Goal: Task Accomplishment & Management: Manage account settings

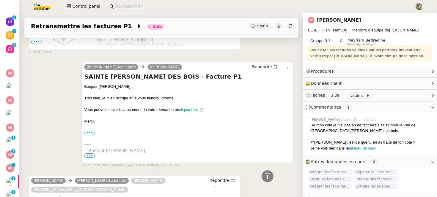
scroll to position [385, 0]
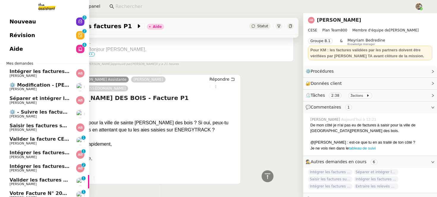
click at [24, 166] on span "Intégrer les factures à ENERGYTRACK" at bounding box center [60, 167] width 101 height 6
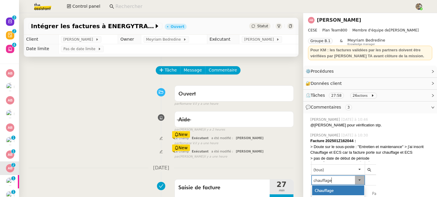
scroll to position [110, 0]
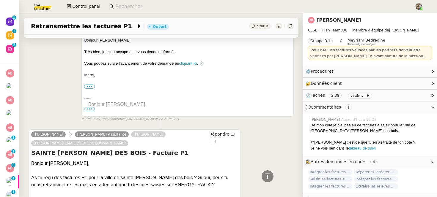
scroll to position [373, 0]
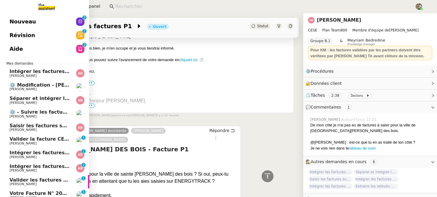
click at [20, 182] on span "Valider les factures des aquarelles" at bounding box center [56, 180] width 93 height 6
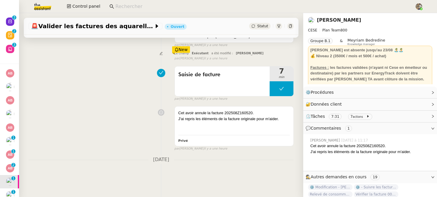
scroll to position [103, 0]
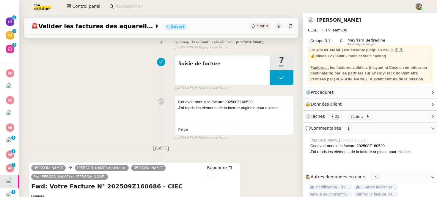
click at [332, 20] on link "[PERSON_NAME]" at bounding box center [339, 20] width 44 height 6
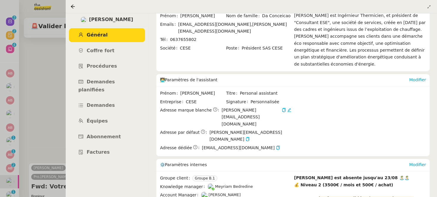
scroll to position [75, 0]
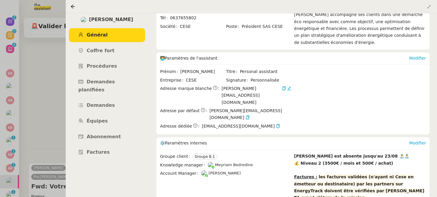
click at [35, 67] on div at bounding box center [218, 98] width 437 height 197
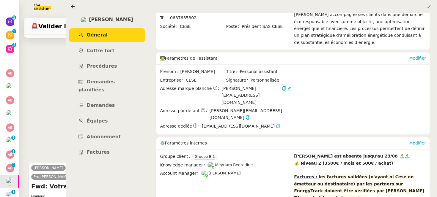
click at [35, 67] on div at bounding box center [218, 98] width 437 height 197
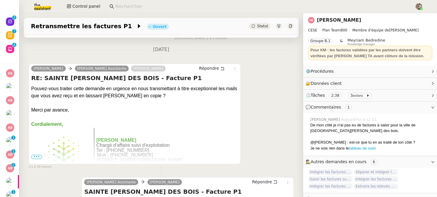
scroll to position [211, 0]
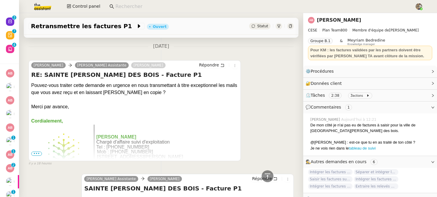
click at [116, 6] on input at bounding box center [261, 7] width 293 height 8
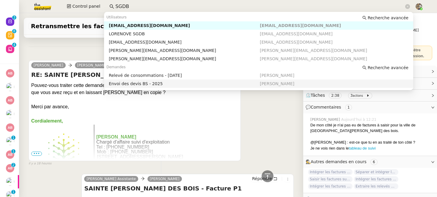
scroll to position [21, 0]
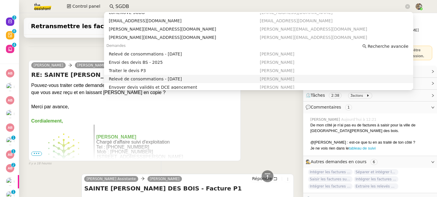
type input "SGDB"
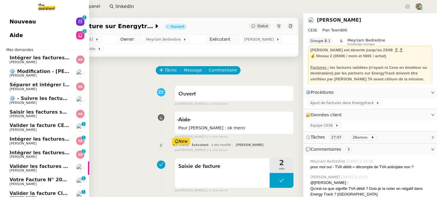
click at [49, 133] on link "Valider la facture CENERGY Charles Da Conceicao 0 1 2 3 4 5 6 7 8 9" at bounding box center [44, 128] width 89 height 14
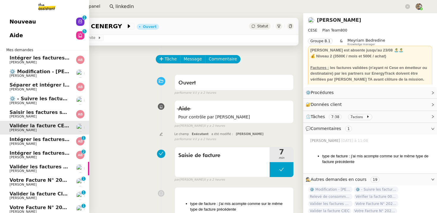
scroll to position [98, 0]
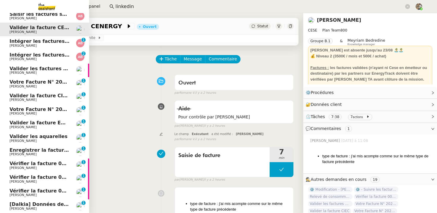
click at [14, 197] on span "[Dalkia] Données de facturation SDC RESIDENCE LE TRIMARAN pour la facture 0001 …" at bounding box center [189, 204] width 358 height 6
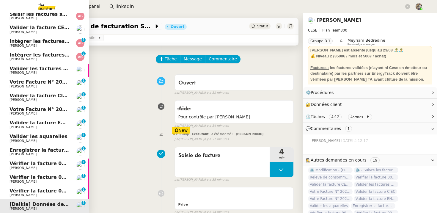
click at [49, 190] on span "Vérifier la facture 0001 R XFMBZ3" at bounding box center [55, 191] width 91 height 6
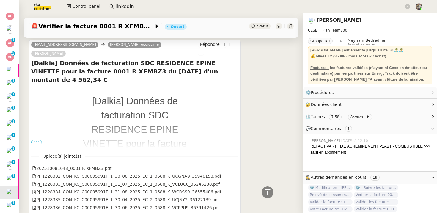
scroll to position [252, 0]
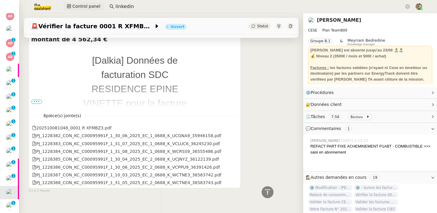
click at [88, 10] on span "Control panel" at bounding box center [86, 6] width 28 height 7
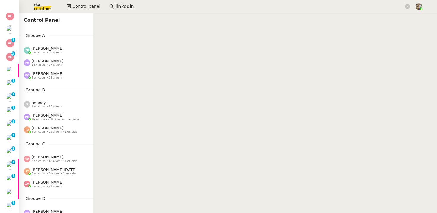
click at [121, 7] on input "linkedin" at bounding box center [259, 7] width 288 height 8
type input "c"
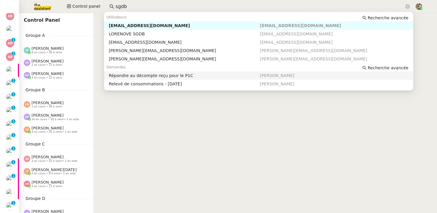
click at [155, 79] on nz-auto-option "Répondre au décompte reçu pour le P1C Charles Da Conceicao" at bounding box center [258, 75] width 309 height 8
type input "sgdb"
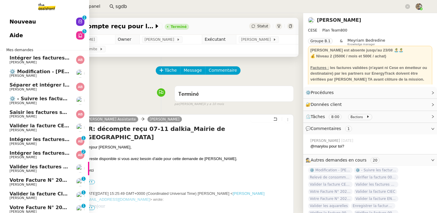
click at [22, 19] on span "Nouveau" at bounding box center [23, 21] width 26 height 9
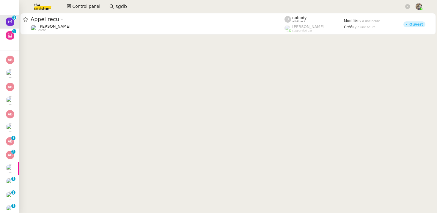
click at [124, 3] on input "sgdb" at bounding box center [259, 7] width 288 height 8
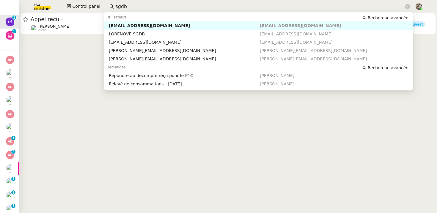
click at [124, 3] on input "sgdb" at bounding box center [259, 7] width 288 height 8
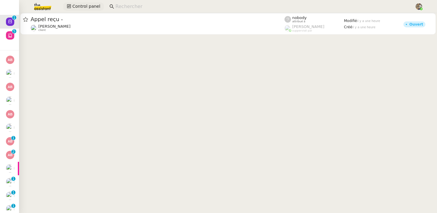
click at [90, 9] on span "Control panel" at bounding box center [86, 6] width 28 height 7
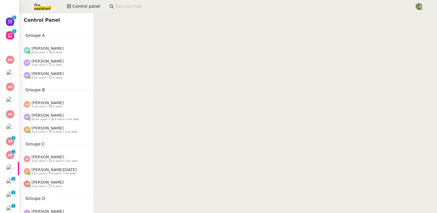
click at [119, 4] on input at bounding box center [261, 7] width 293 height 8
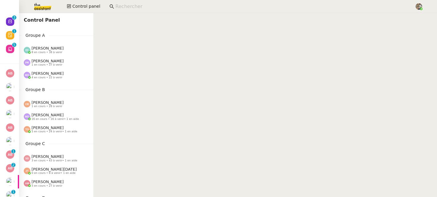
scroll to position [127, 0]
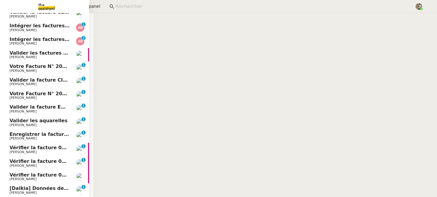
click at [14, 190] on span "[Dalkia] Données de facturation SDC RESIDENCE LE TRIMARAN pour la facture 0001 …" at bounding box center [189, 189] width 358 height 6
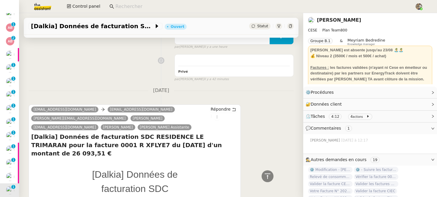
scroll to position [219, 0]
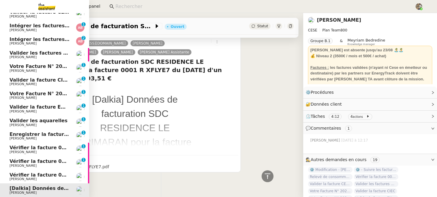
click at [22, 176] on span "Vérifier la facture 0001 R XFMBZ3" at bounding box center [55, 175] width 91 height 6
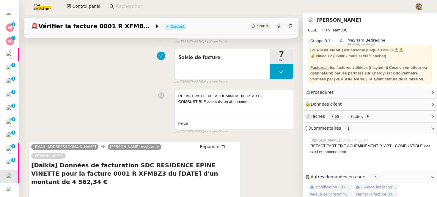
scroll to position [96, 0]
click at [257, 97] on div "REFACT PART FIXE ACHEMINEMENT P1ABT - COMBUSTIBLE >>> saisi en abonnement" at bounding box center [233, 99] width 111 height 12
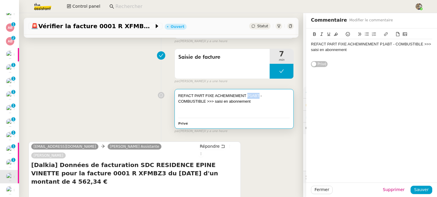
click at [255, 96] on div "REFACT PART FIXE ACHEMINEMENT P1ABT - COMBUSTIBLE >>> saisi en abonnement" at bounding box center [233, 99] width 111 height 12
drag, startPoint x: 258, startPoint y: 95, endPoint x: 253, endPoint y: 95, distance: 5.9
click at [253, 95] on div "REFACT PART FIXE ACHEMINEMENT P1ABT - COMBUSTIBLE >>> saisi en abonnement" at bounding box center [233, 99] width 111 height 12
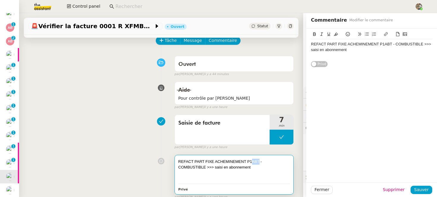
scroll to position [64, 0]
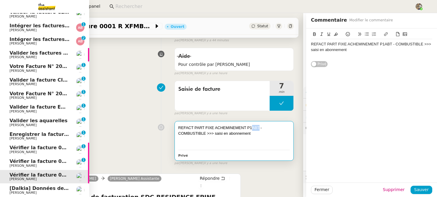
click at [18, 165] on span "[PERSON_NAME]" at bounding box center [23, 166] width 27 height 4
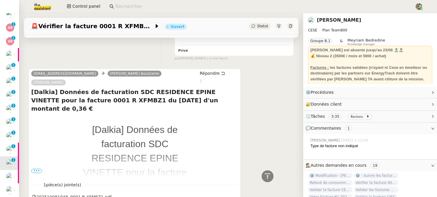
scroll to position [201, 0]
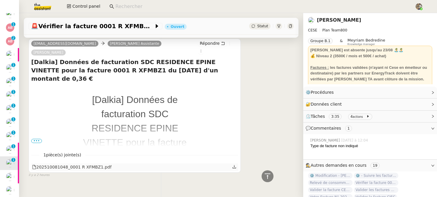
click at [82, 164] on div "202510081048_0001 R XFMBZ1.pdf" at bounding box center [71, 167] width 79 height 7
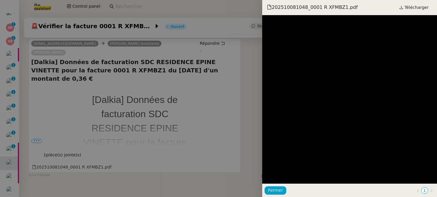
click at [13, 151] on div at bounding box center [218, 98] width 437 height 197
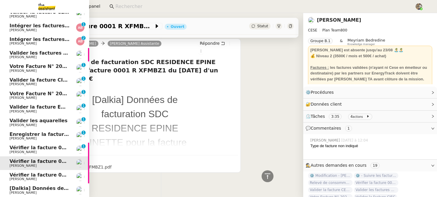
click at [17, 151] on span "[PERSON_NAME]" at bounding box center [23, 152] width 27 height 4
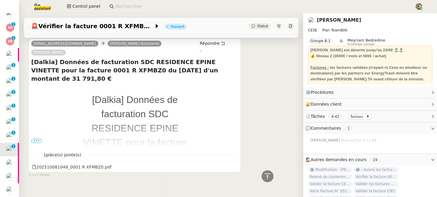
scroll to position [195, 0]
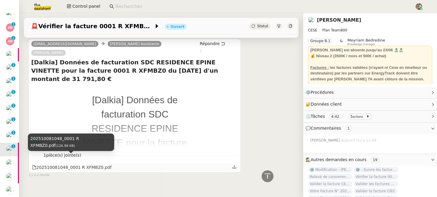
click at [61, 164] on div "202510081048_0001 R XFMBZ0.pdf" at bounding box center [71, 167] width 79 height 7
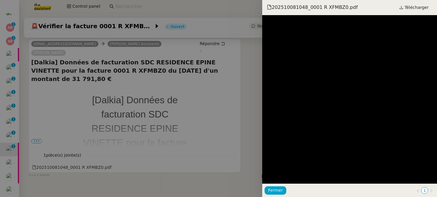
click at [199, 109] on div at bounding box center [218, 98] width 437 height 197
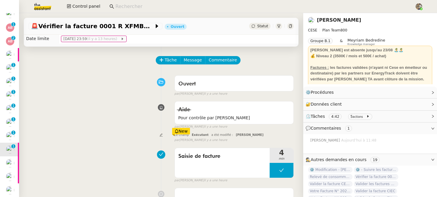
scroll to position [195, 0]
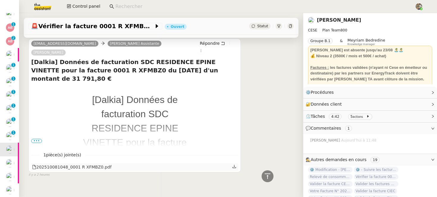
click at [96, 164] on div "202510081048_0001 R XFMBZ0.pdf" at bounding box center [71, 167] width 79 height 7
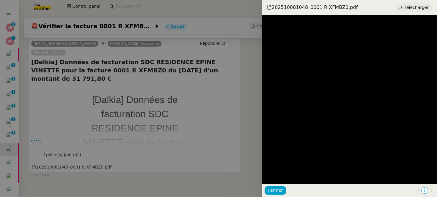
click at [418, 7] on span "Télécharger" at bounding box center [416, 8] width 24 height 8
click at [38, 92] on div at bounding box center [218, 98] width 437 height 197
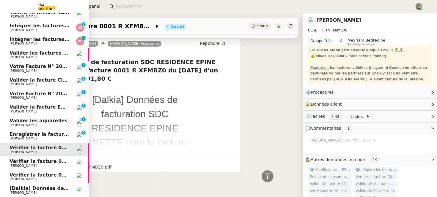
click at [46, 135] on span "Enregistrer la facture sur Energytrack" at bounding box center [61, 135] width 102 height 6
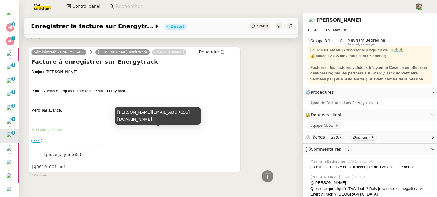
scroll to position [533, 0]
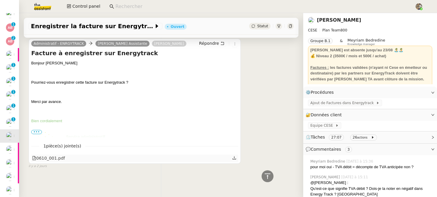
click at [59, 159] on div "0610_001.pdf" at bounding box center [48, 158] width 33 height 7
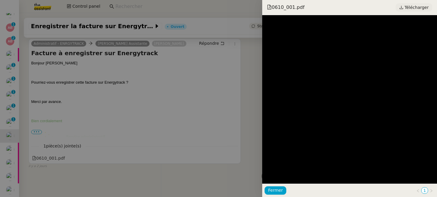
click at [420, 9] on span "Télécharger" at bounding box center [416, 8] width 24 height 8
click at [156, 90] on div at bounding box center [218, 98] width 437 height 197
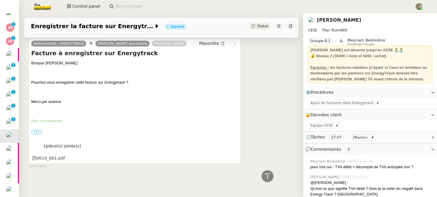
scroll to position [392, 0]
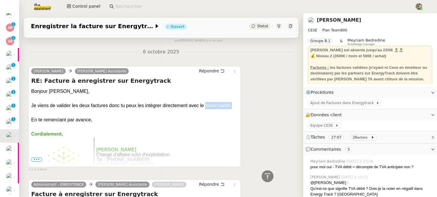
drag, startPoint x: 205, startPoint y: 107, endPoint x: 241, endPoint y: 107, distance: 35.9
click at [241, 107] on div "Anthony Bruley Camille Assistante Répondre RE: Facture à enregistrer sur Energy…" at bounding box center [161, 116] width 265 height 111
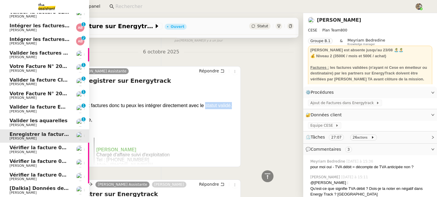
click at [36, 124] on span "[PERSON_NAME]" at bounding box center [23, 125] width 27 height 4
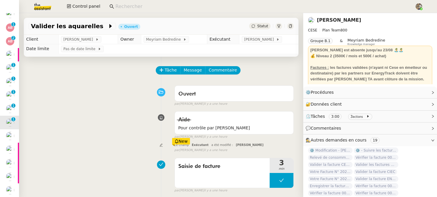
scroll to position [140, 0]
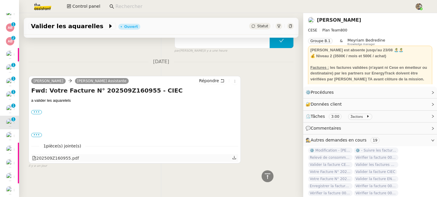
click at [70, 161] on div "202509Z160955.pdf" at bounding box center [55, 158] width 47 height 7
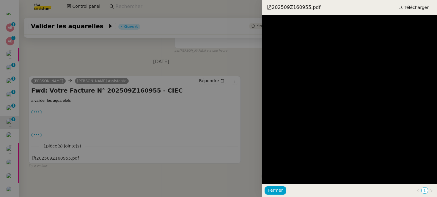
click at [86, 72] on div at bounding box center [218, 98] width 437 height 197
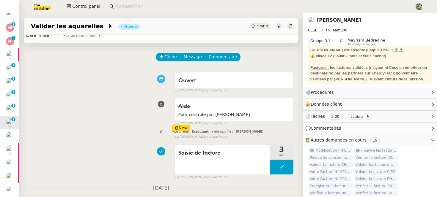
scroll to position [0, 0]
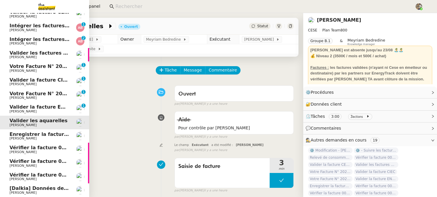
click at [12, 112] on span "[PERSON_NAME]" at bounding box center [23, 112] width 27 height 4
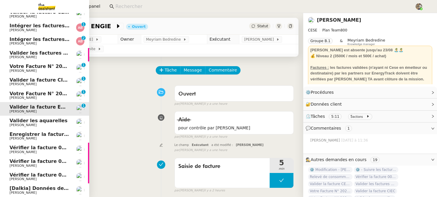
click at [28, 90] on link "Votre Facture N° 202509Z160666 - CIEC Charles Da Conceicao 0 1 2 3 4 5 6 7 8 9" at bounding box center [44, 96] width 89 height 14
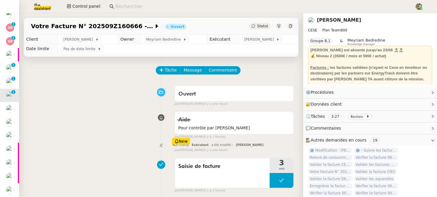
scroll to position [140, 0]
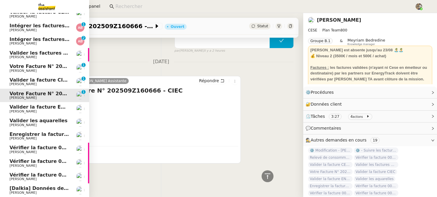
click at [40, 82] on span "Valider la facture CIEC" at bounding box center [40, 80] width 60 height 6
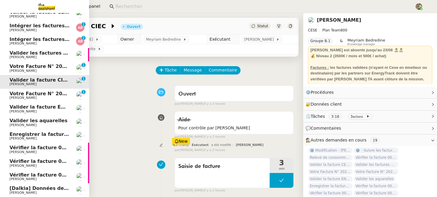
click at [13, 69] on span "[PERSON_NAME]" at bounding box center [23, 71] width 27 height 4
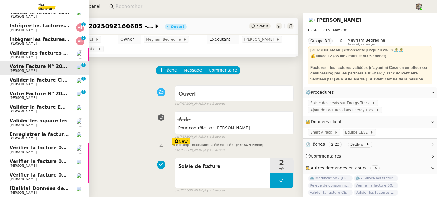
click at [32, 55] on span "[PERSON_NAME]" at bounding box center [23, 57] width 27 height 4
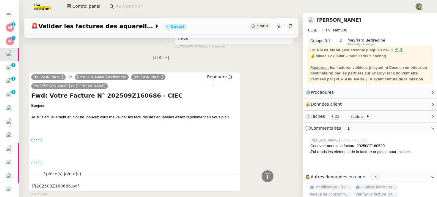
scroll to position [200, 0]
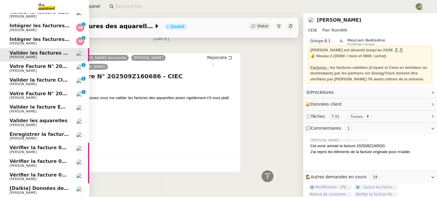
click at [18, 45] on span "[PERSON_NAME]" at bounding box center [23, 44] width 27 height 4
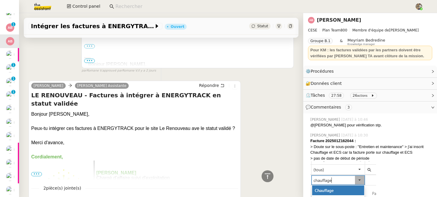
scroll to position [581, 0]
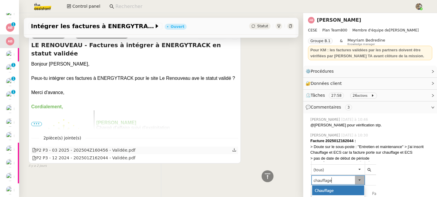
click at [85, 150] on div "P2 P3 - 03 2025 - 202504Z160456 - Validée.pdf" at bounding box center [83, 150] width 103 height 7
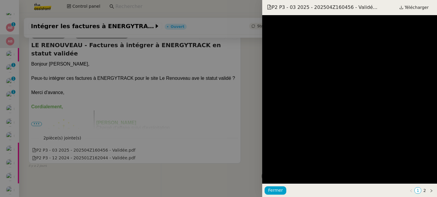
click at [49, 64] on div at bounding box center [218, 98] width 437 height 197
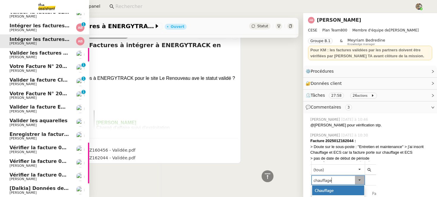
click at [8, 27] on link "Intégrer les factures sur ENERGYTRACK Anthony Bruley 0 1 2 3 4 5 6 7 8 9" at bounding box center [44, 28] width 89 height 14
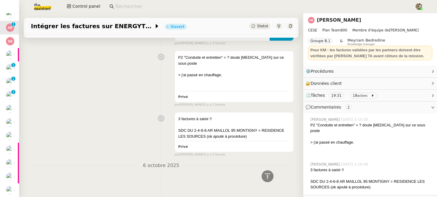
scroll to position [534, 0]
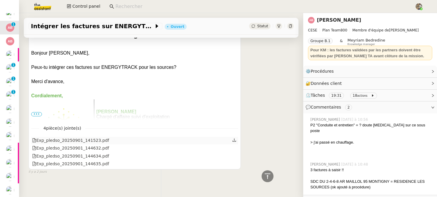
click at [85, 137] on div "Exp_pledso_20250901_141523.pdf" at bounding box center [70, 140] width 77 height 7
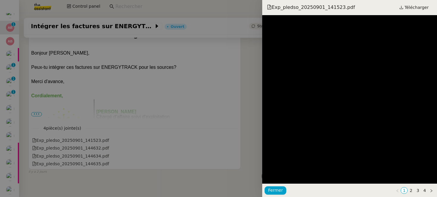
click at [208, 93] on div at bounding box center [218, 98] width 437 height 197
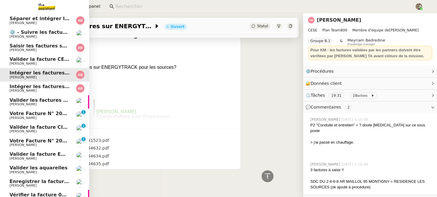
scroll to position [81, 0]
click at [48, 62] on span "[PERSON_NAME]" at bounding box center [40, 63] width 60 height 4
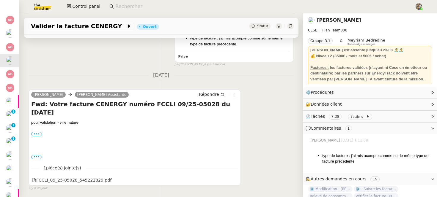
scroll to position [176, 0]
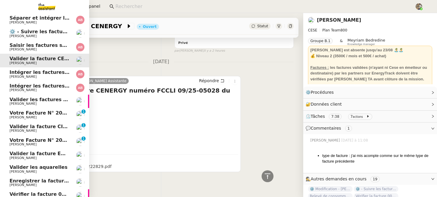
click at [19, 48] on span "Saisir les factures sur ENERGYTRACK" at bounding box center [59, 45] width 99 height 6
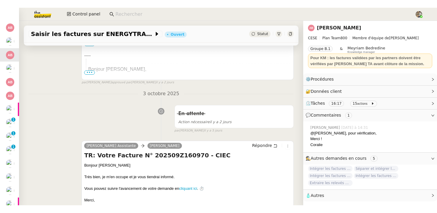
scroll to position [285, 0]
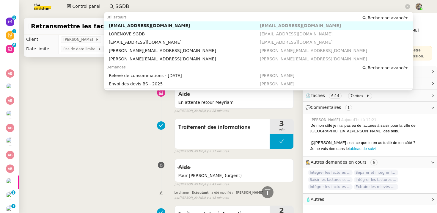
scroll to position [8, 0]
